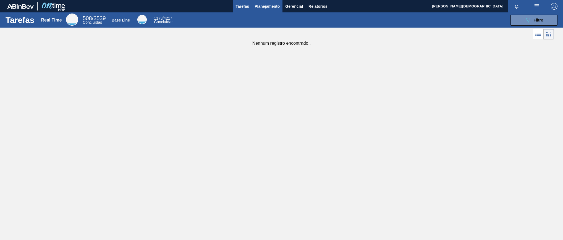
click at [270, 6] on span "Planejamento" at bounding box center [267, 6] width 25 height 7
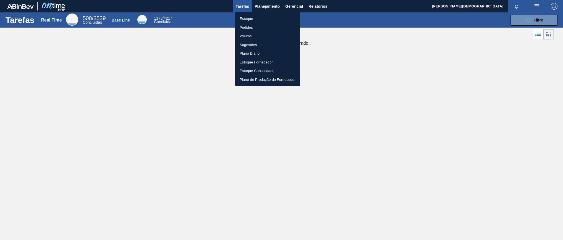
click at [257, 19] on li "Estoque" at bounding box center [267, 18] width 65 height 9
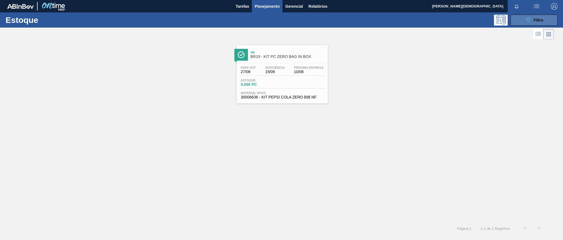
click at [530, 25] on button "089F7B8B-B2A5-4AFE-B5C0-19BA573D28AC Filtro" at bounding box center [533, 20] width 47 height 11
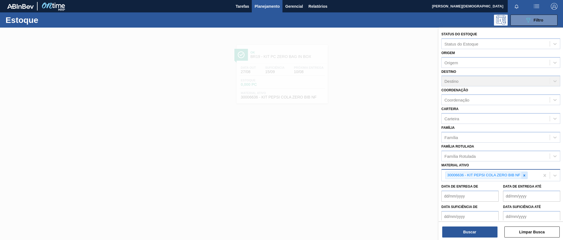
click at [523, 177] on icon at bounding box center [524, 176] width 4 height 4
paste ativo "30017346"
type ativo "30017346"
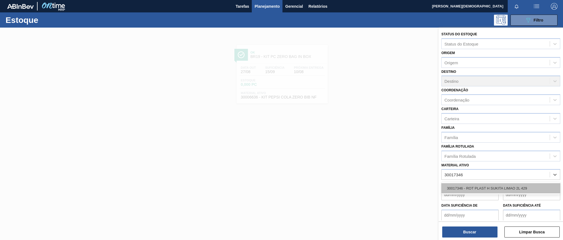
click at [521, 188] on div "30017346 - ROT PLAST H SUKITA LIMAO 2L 429" at bounding box center [500, 188] width 119 height 10
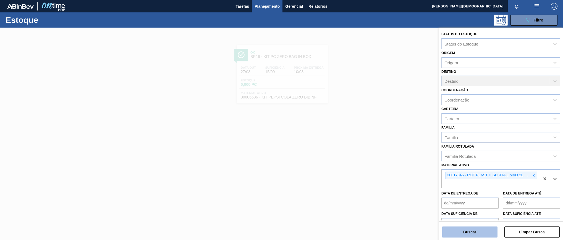
click at [489, 233] on button "Buscar" at bounding box center [469, 232] width 55 height 11
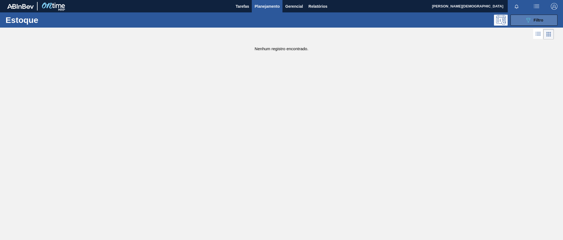
click at [522, 19] on button "089F7B8B-B2A5-4AFE-B5C0-19BA573D28AC Filtro" at bounding box center [533, 20] width 47 height 11
